Goal: Navigation & Orientation: Find specific page/section

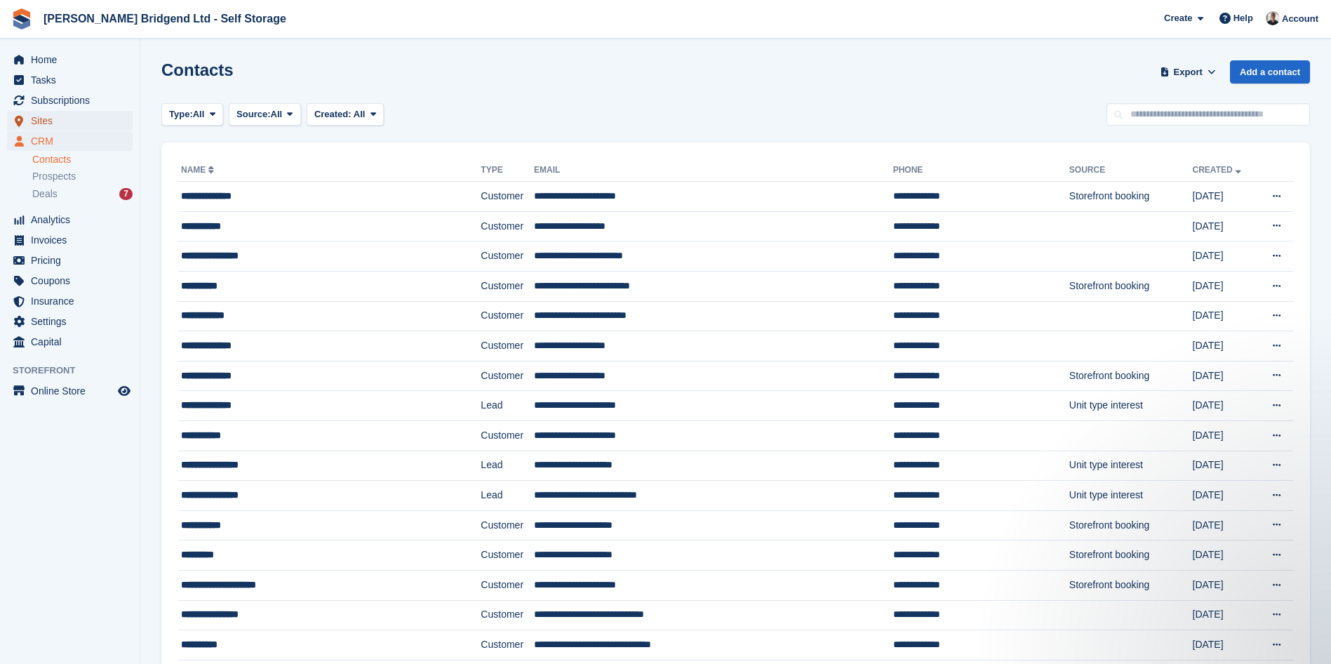
click at [52, 121] on span "Sites" at bounding box center [73, 121] width 84 height 20
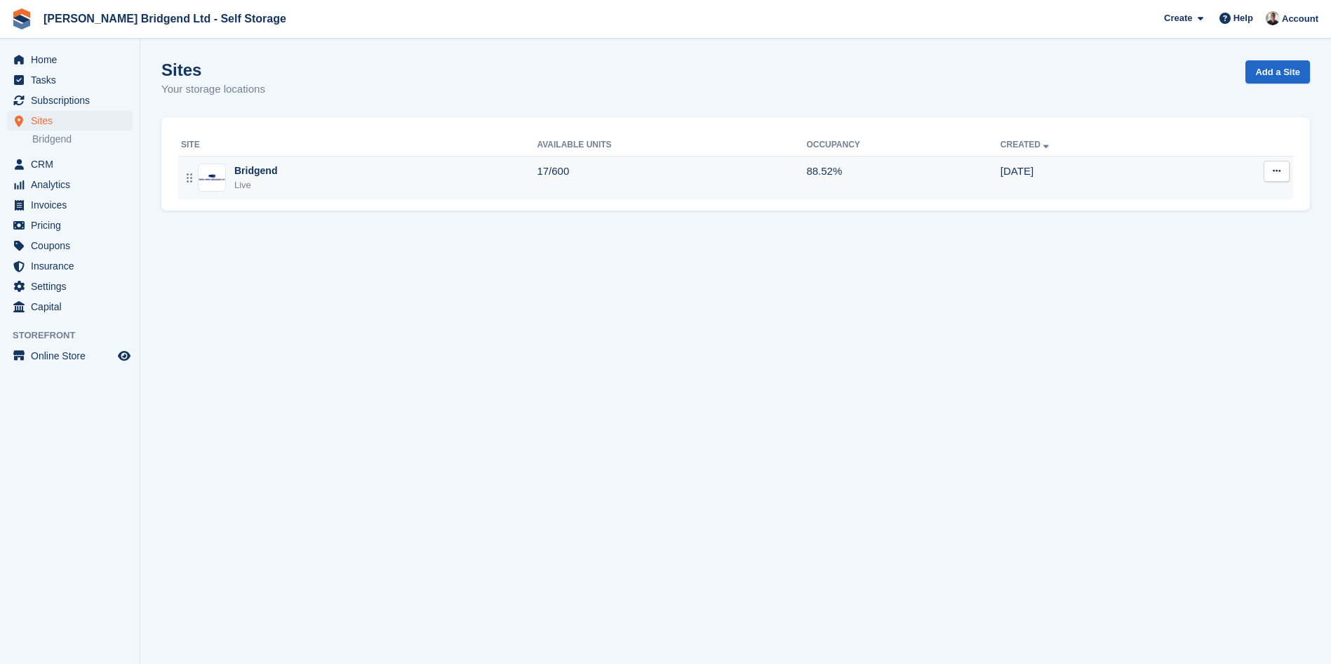
click at [536, 183] on div "Bridgend Live" at bounding box center [359, 177] width 356 height 29
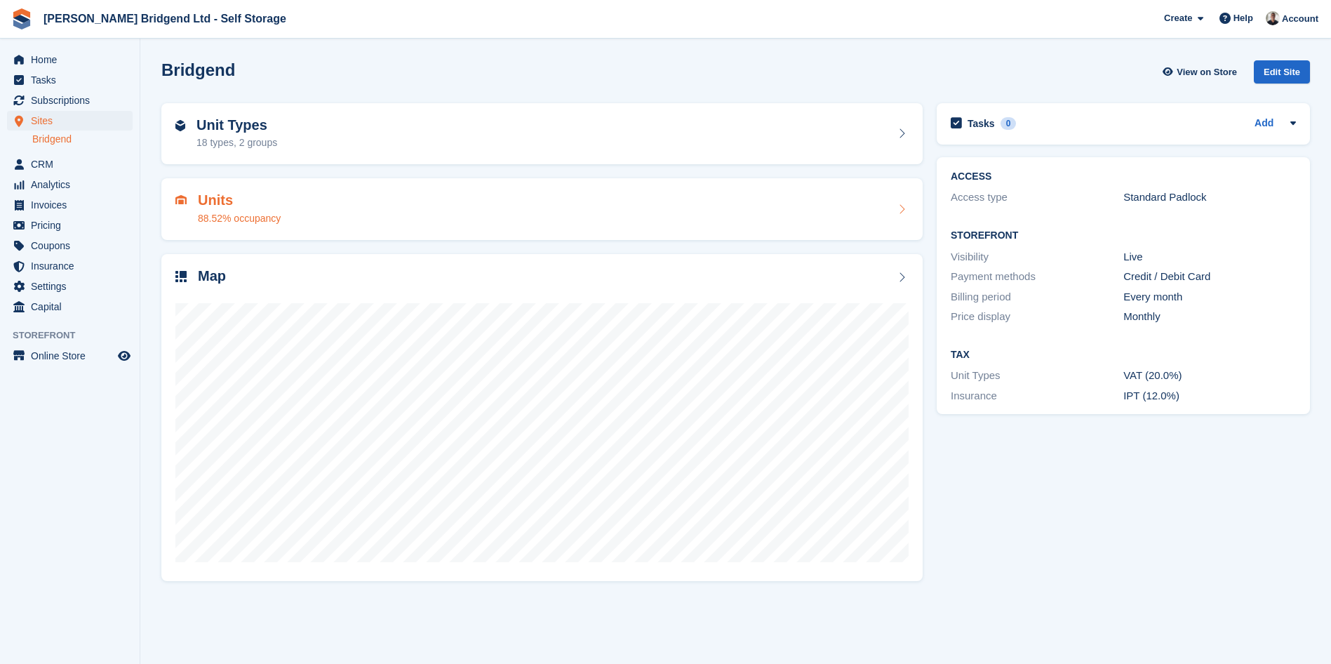
click at [532, 210] on div "Units 88.52% occupancy" at bounding box center [541, 209] width 733 height 34
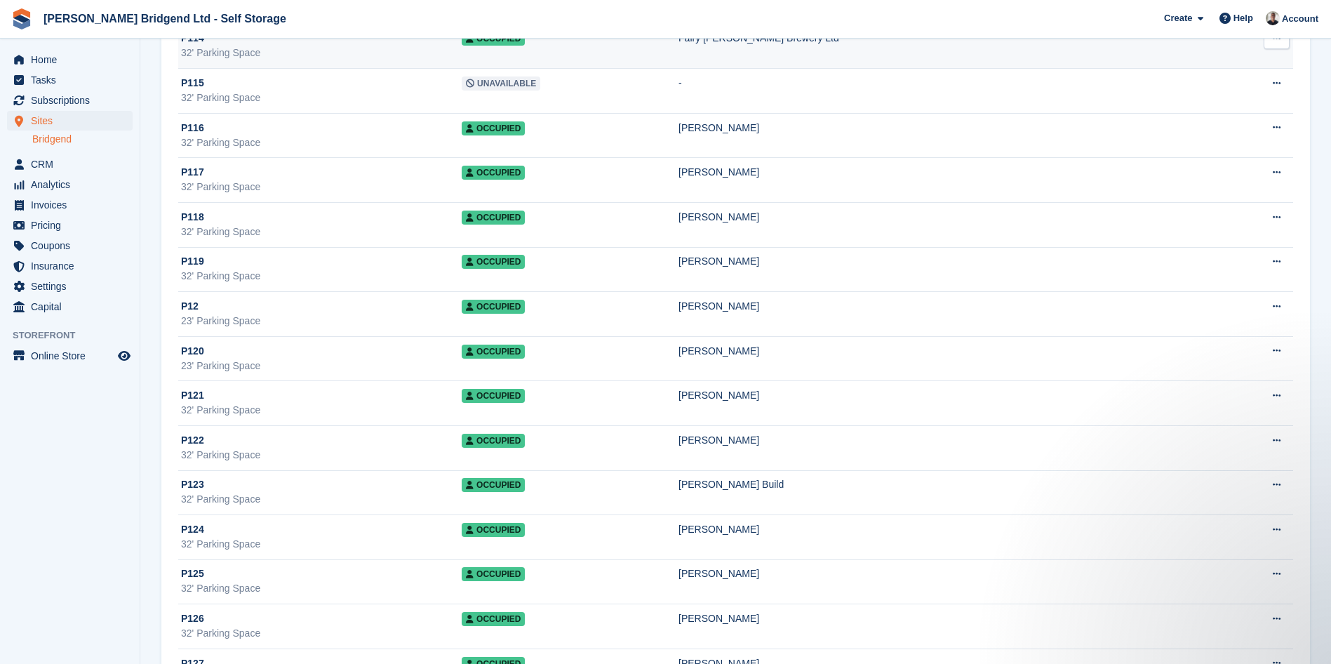
scroll to position [21067, 0]
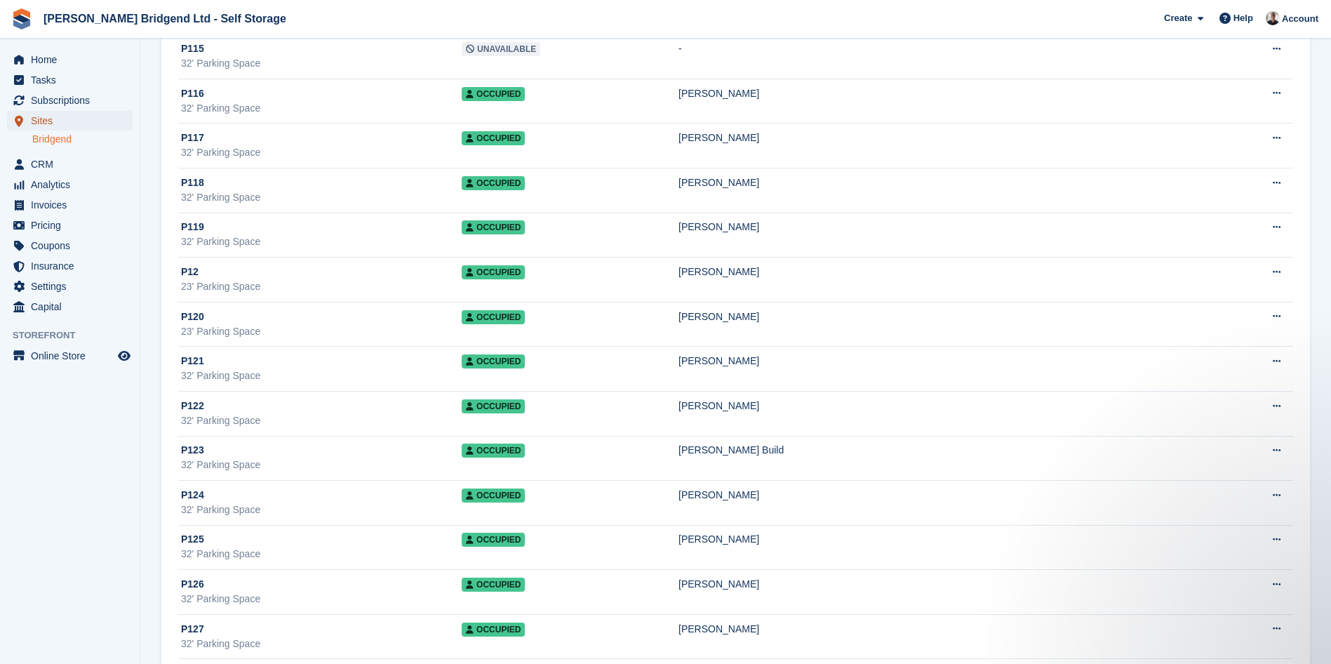
click at [51, 128] on span "Sites" at bounding box center [73, 121] width 84 height 20
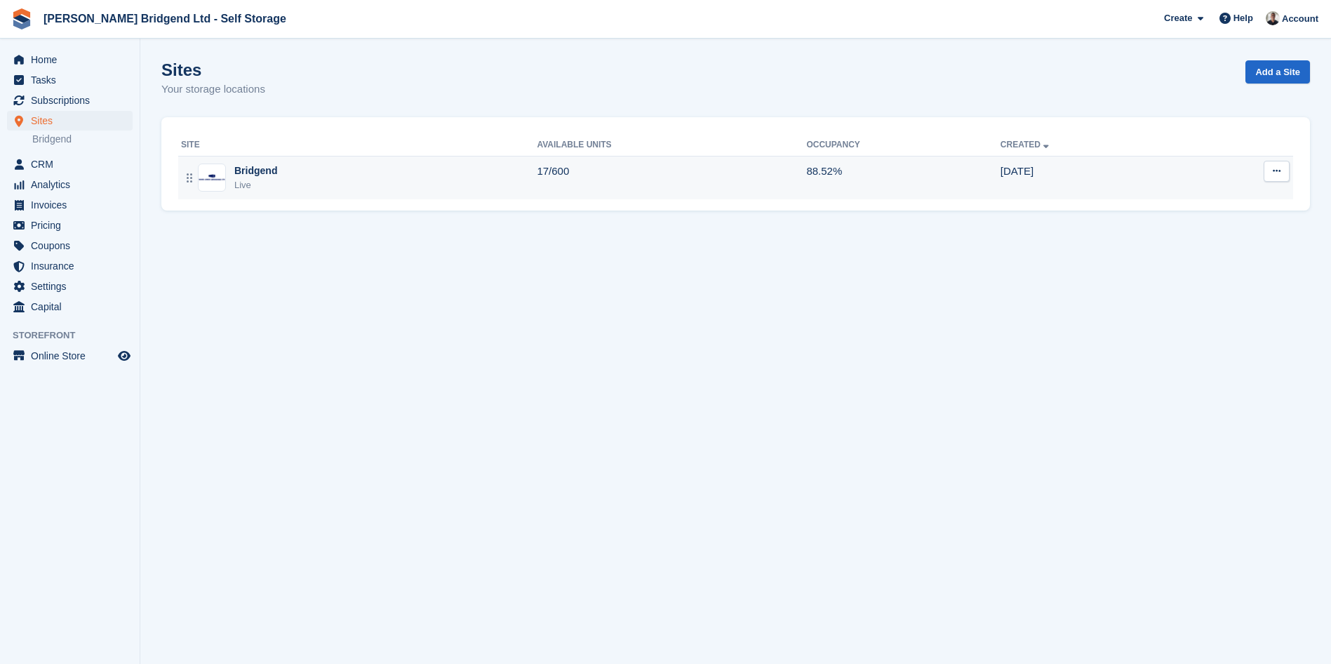
click at [515, 186] on div "Bridgend Live" at bounding box center [359, 177] width 356 height 29
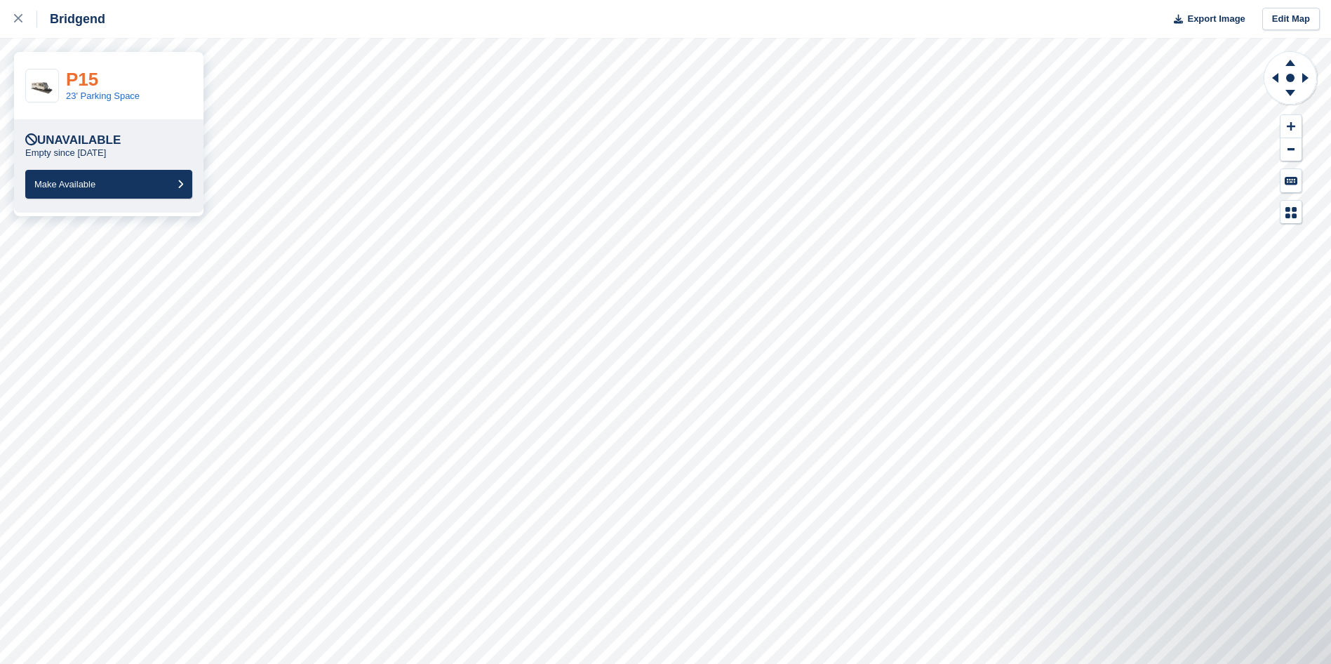
click at [81, 84] on link "P15" at bounding box center [82, 79] width 32 height 21
click at [100, 76] on link "P144" at bounding box center [87, 79] width 43 height 21
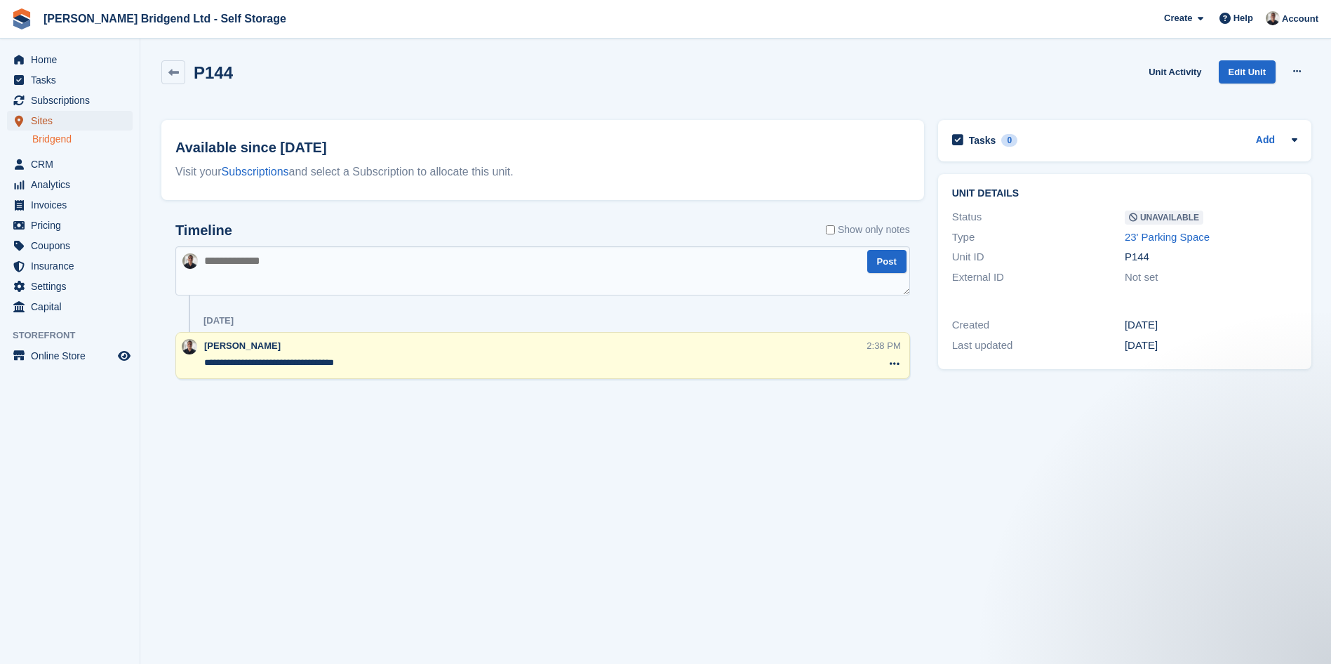
click at [61, 119] on span "Sites" at bounding box center [73, 121] width 84 height 20
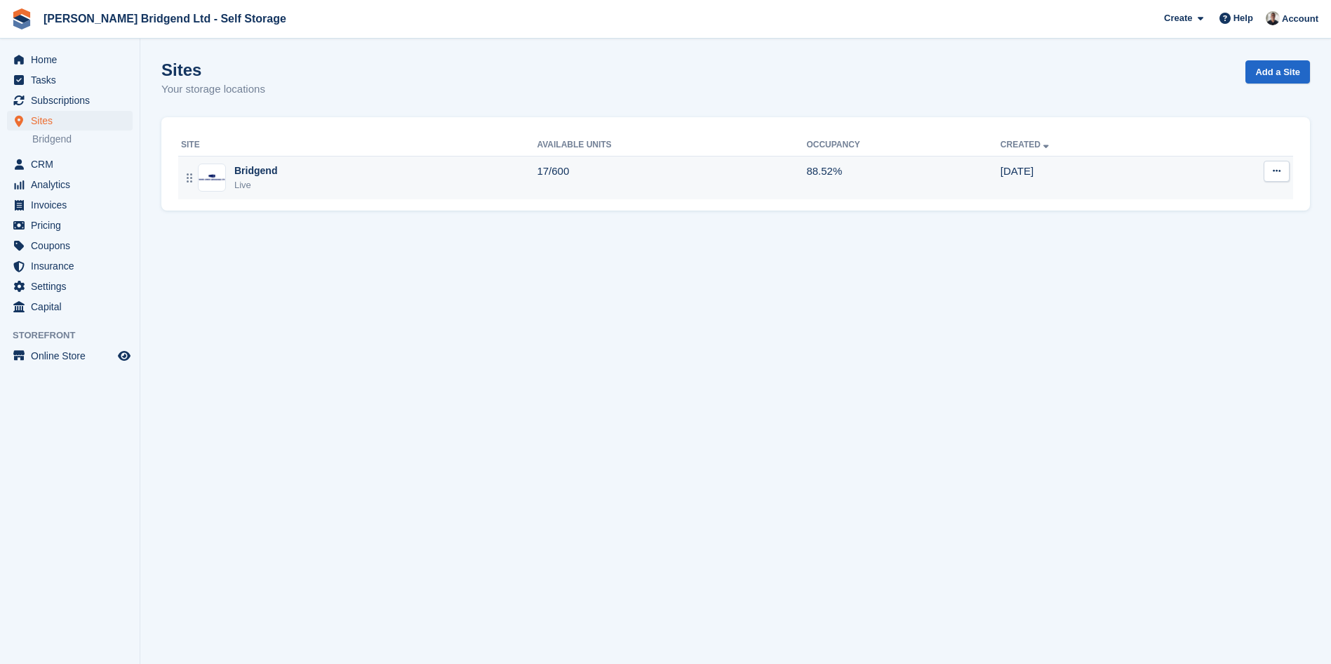
click at [396, 194] on td "Bridgend Live" at bounding box center [357, 177] width 358 height 43
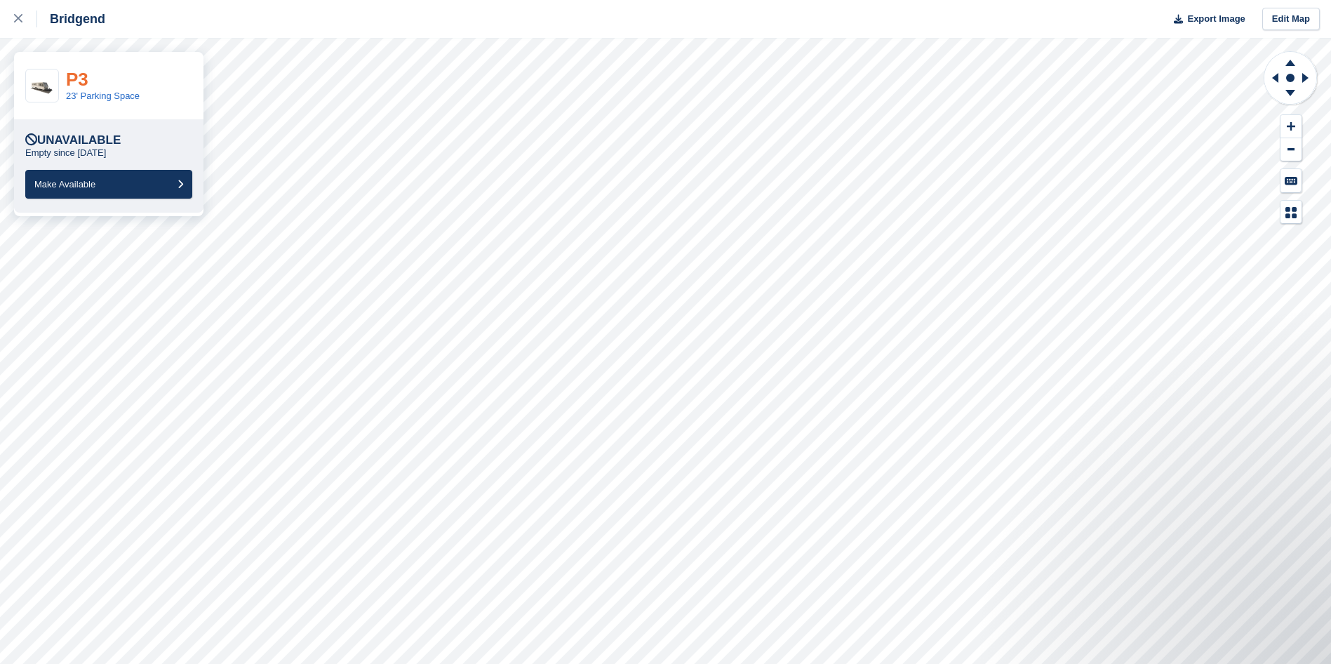
click at [76, 73] on link "P3" at bounding box center [77, 79] width 22 height 21
click at [84, 73] on link "P2" at bounding box center [77, 79] width 22 height 21
